Goal: Information Seeking & Learning: Check status

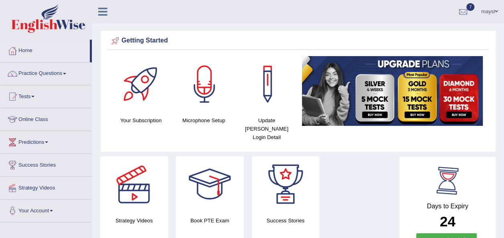
click at [426, 179] on div "Days to Expiry 24 Renew Subscription" at bounding box center [447, 207] width 83 height 89
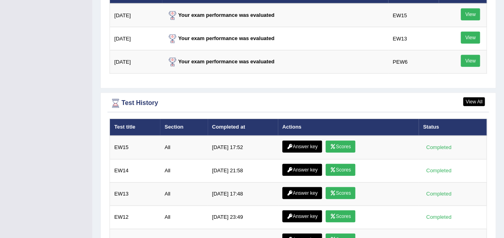
scroll to position [1040, 0]
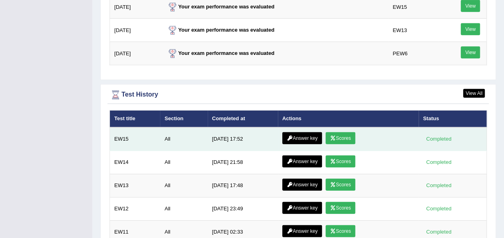
click at [346, 132] on link "Scores" at bounding box center [340, 138] width 30 height 12
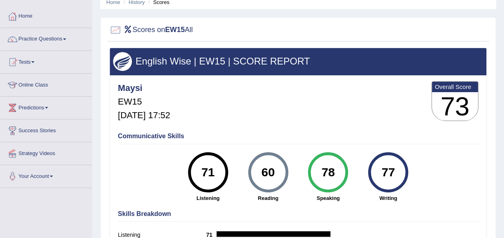
scroll to position [31, 0]
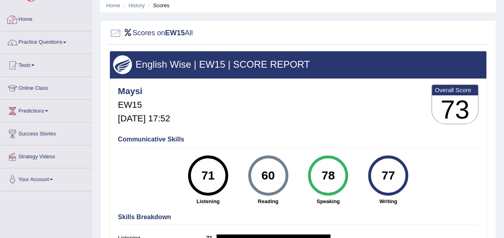
click at [28, 17] on link "Home" at bounding box center [45, 18] width 91 height 20
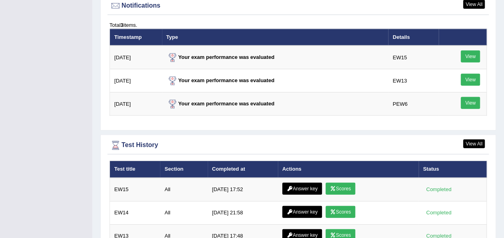
scroll to position [993, 0]
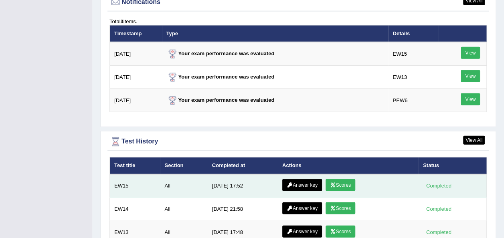
click at [298, 179] on link "Answer key" at bounding box center [302, 185] width 40 height 12
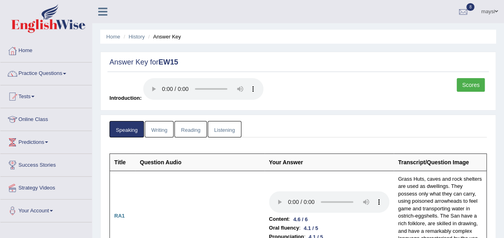
click at [160, 130] on link "Writing" at bounding box center [159, 129] width 29 height 16
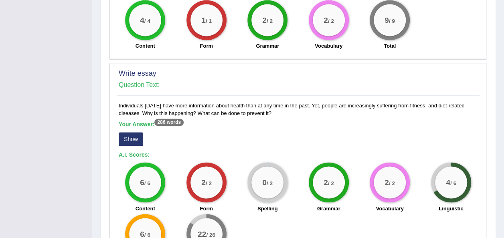
scroll to position [584, 0]
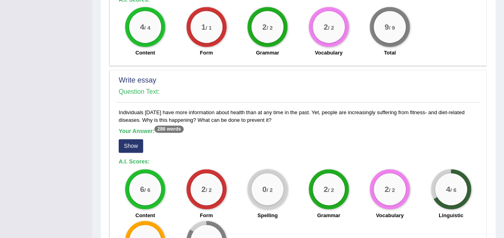
click at [135, 141] on button "Show" at bounding box center [131, 146] width 24 height 14
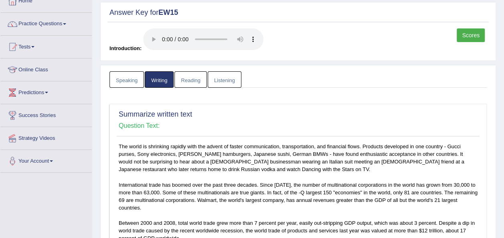
scroll to position [40, 0]
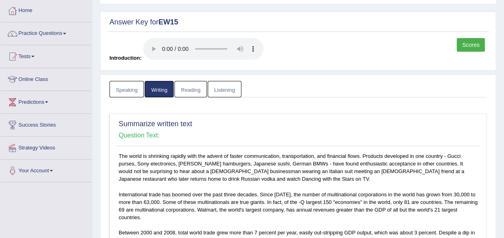
click at [188, 84] on link "Reading" at bounding box center [190, 89] width 32 height 16
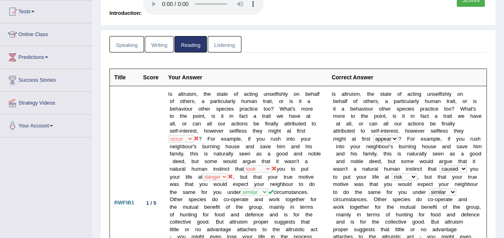
scroll to position [83, 0]
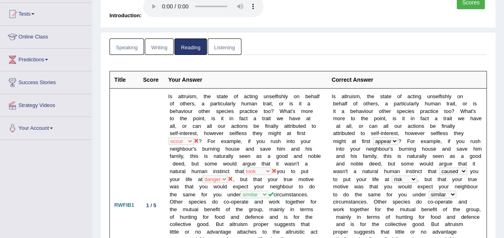
click at [132, 43] on link "Speaking" at bounding box center [126, 46] width 34 height 16
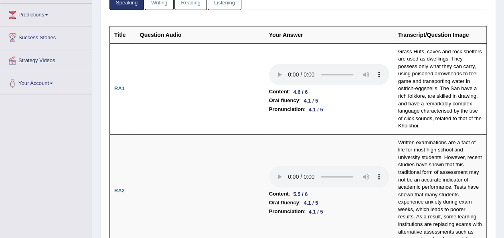
scroll to position [0, 0]
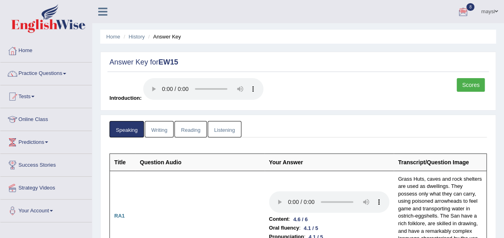
click at [216, 130] on link "Listening" at bounding box center [225, 129] width 34 height 16
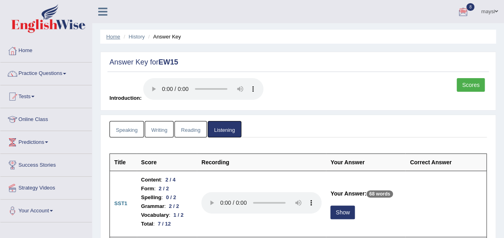
click at [115, 36] on link "Home" at bounding box center [113, 37] width 14 height 6
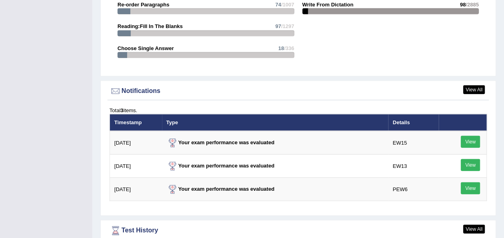
scroll to position [907, 0]
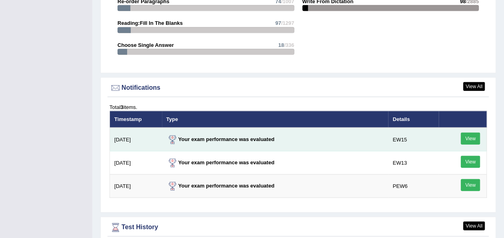
click at [465, 133] on link "View" at bounding box center [469, 139] width 19 height 12
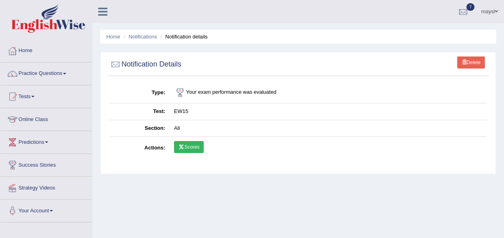
click at [195, 145] on link "Scores" at bounding box center [189, 147] width 30 height 12
click at [111, 40] on li "Home" at bounding box center [113, 37] width 14 height 8
click at [111, 34] on link "Home" at bounding box center [113, 37] width 14 height 6
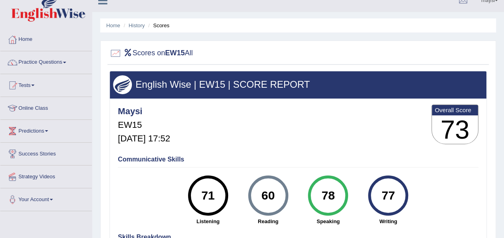
scroll to position [14, 0]
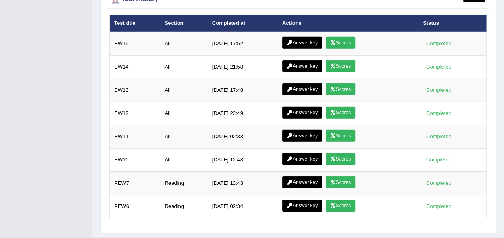
scroll to position [1139, 0]
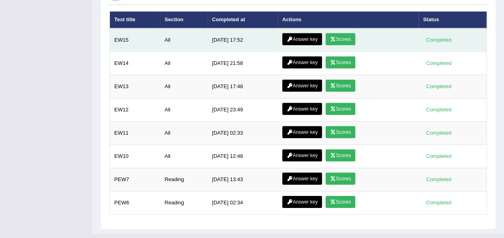
click at [299, 33] on link "Answer key" at bounding box center [302, 39] width 40 height 12
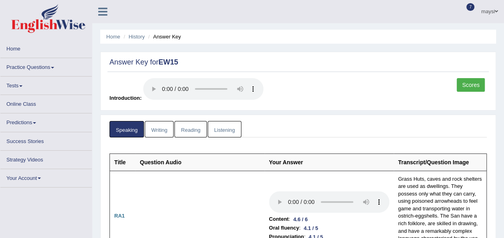
click at [189, 126] on link "Reading" at bounding box center [190, 129] width 32 height 16
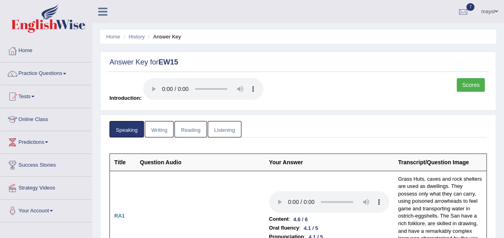
click at [189, 126] on link "Reading" at bounding box center [190, 129] width 32 height 16
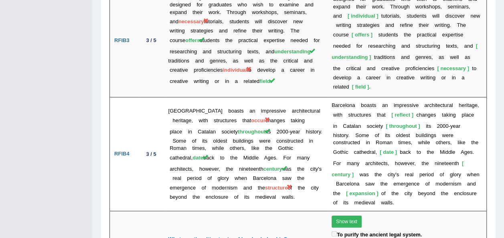
scroll to position [1787, 0]
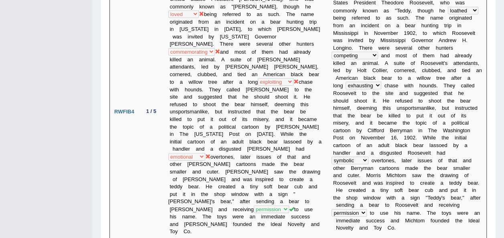
scroll to position [806, 0]
